Goal: Information Seeking & Learning: Learn about a topic

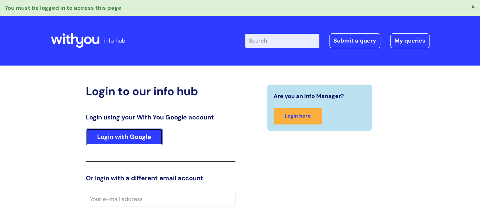
click at [123, 141] on link "Login with Google" at bounding box center [124, 137] width 77 height 16
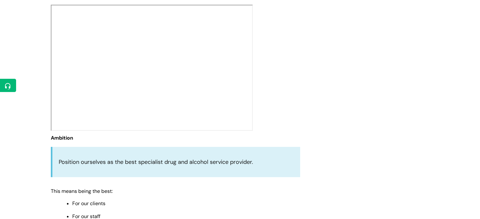
scroll to position [221, 0]
